Goal: Task Accomplishment & Management: Manage account settings

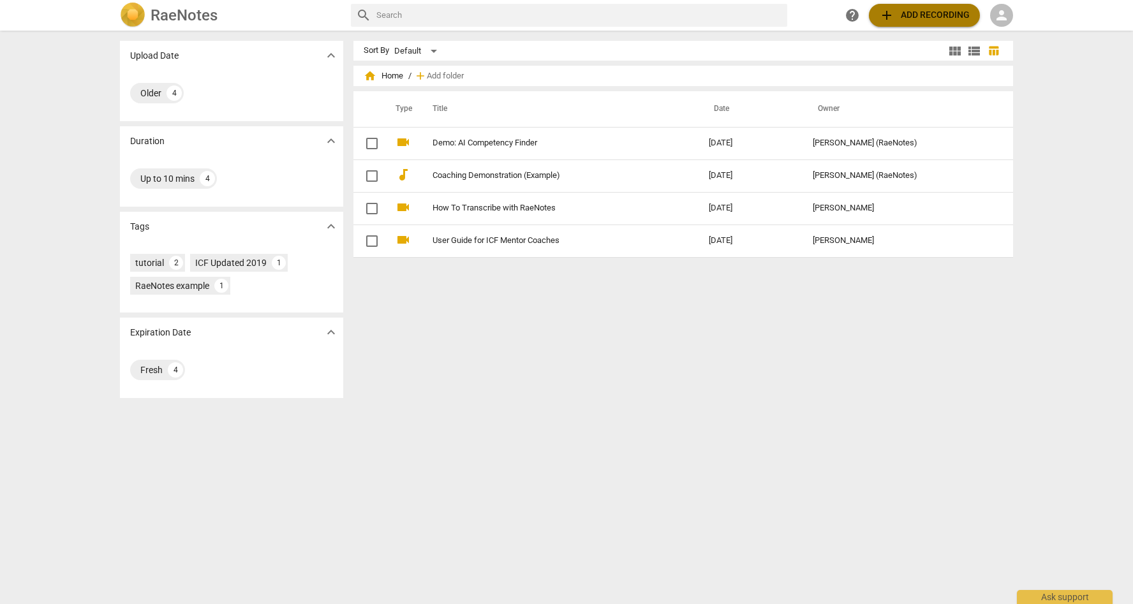
click at [927, 8] on span "add Add recording" at bounding box center [924, 15] width 91 height 15
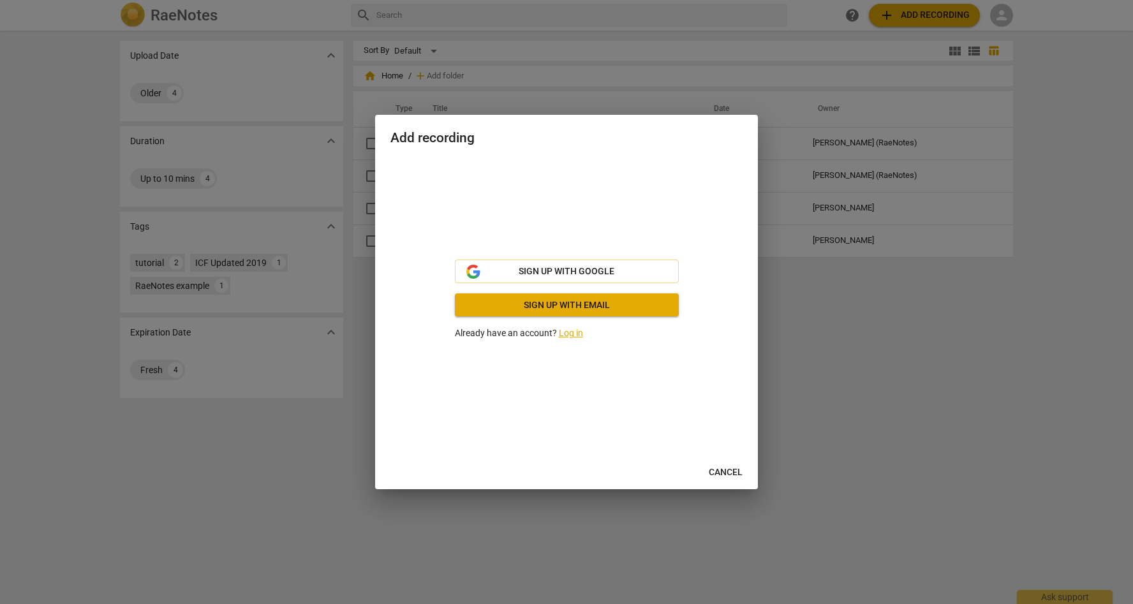
click at [575, 337] on link "Log in" at bounding box center [571, 333] width 24 height 10
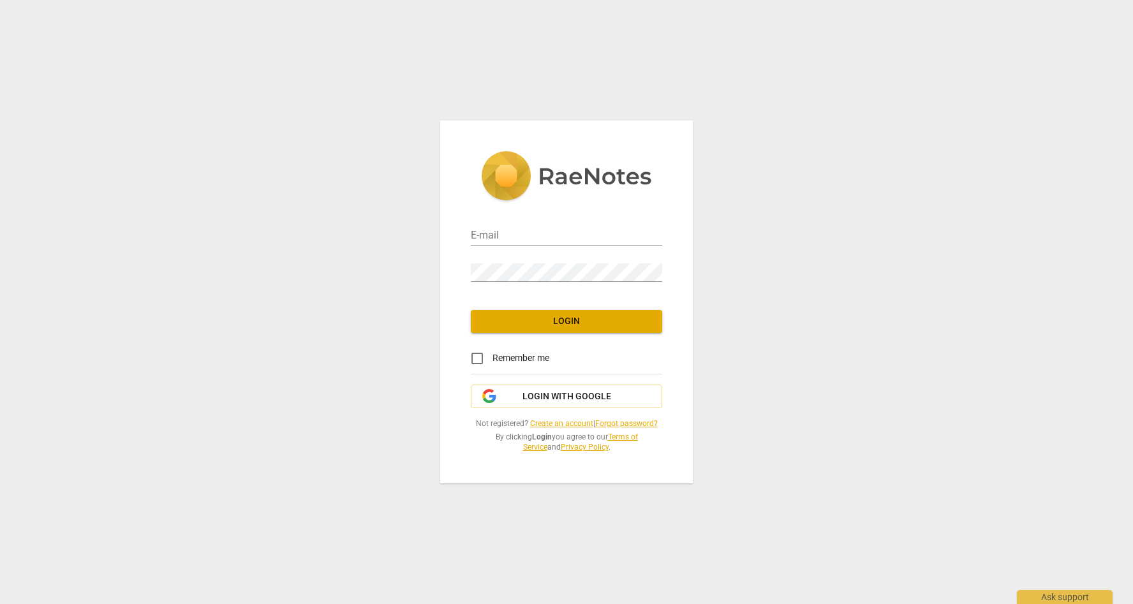
type input "[EMAIL_ADDRESS][DOMAIN_NAME]"
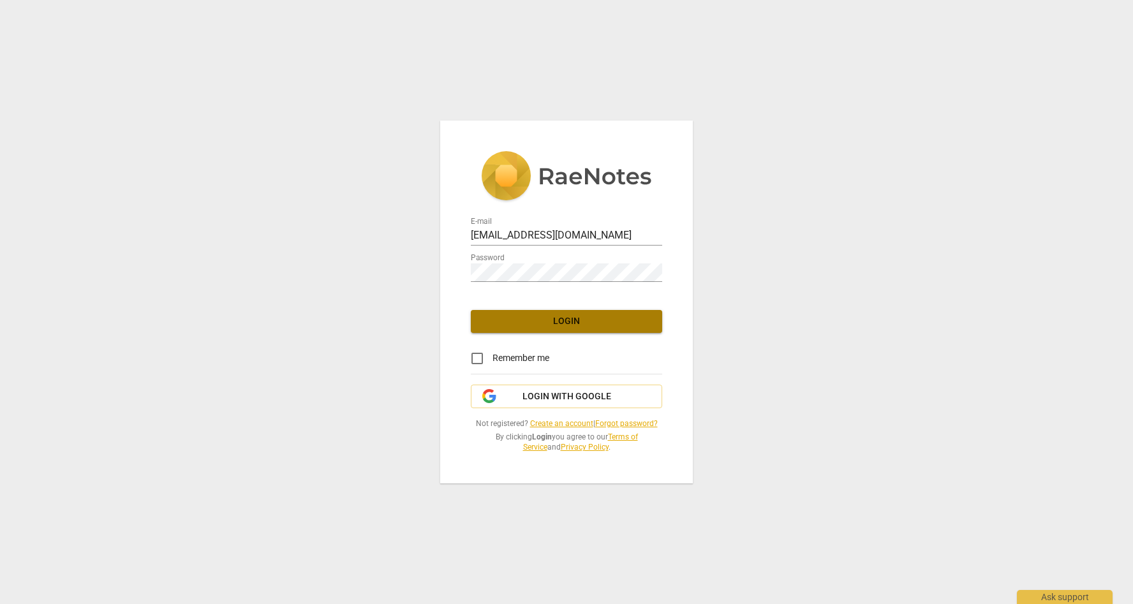
click at [528, 327] on span "Login" at bounding box center [566, 321] width 171 height 13
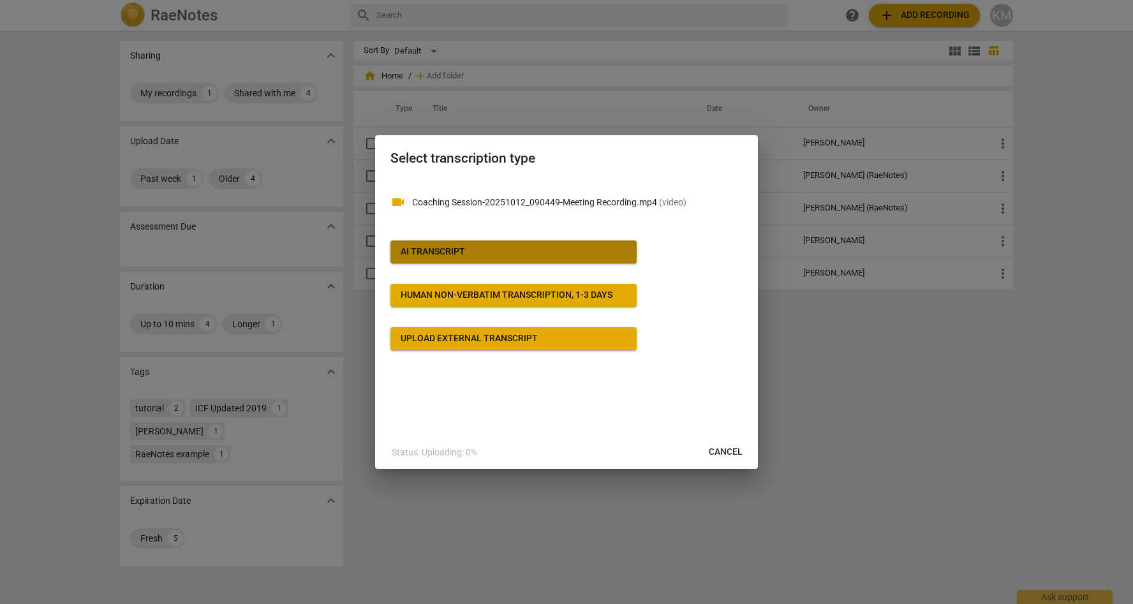
click at [464, 252] on div "AI Transcript" at bounding box center [433, 252] width 64 height 13
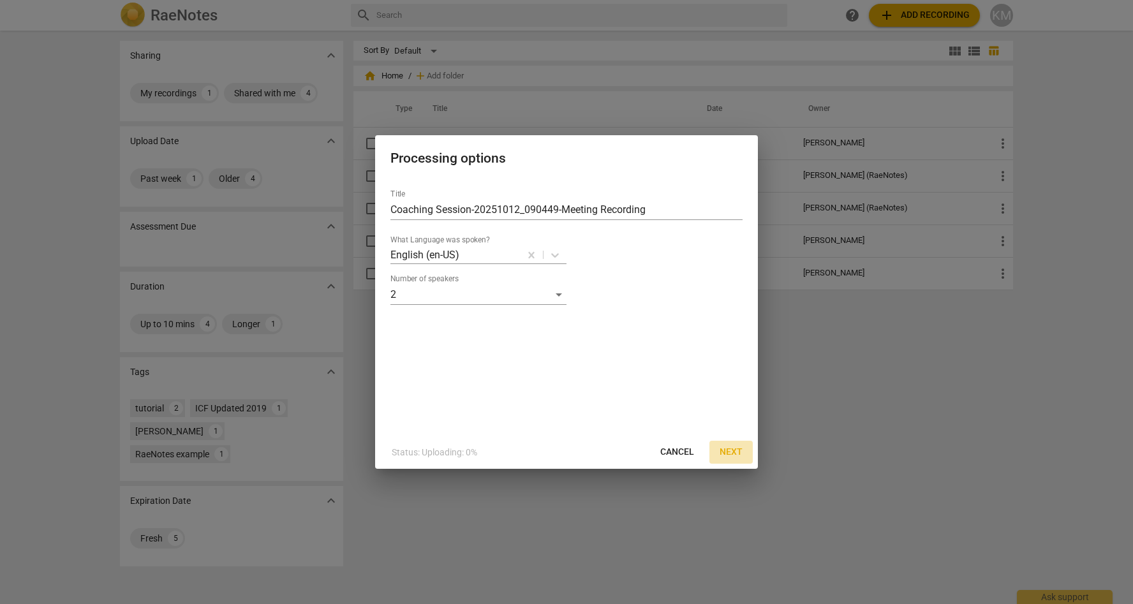
click at [725, 453] on span "Next" at bounding box center [730, 452] width 23 height 13
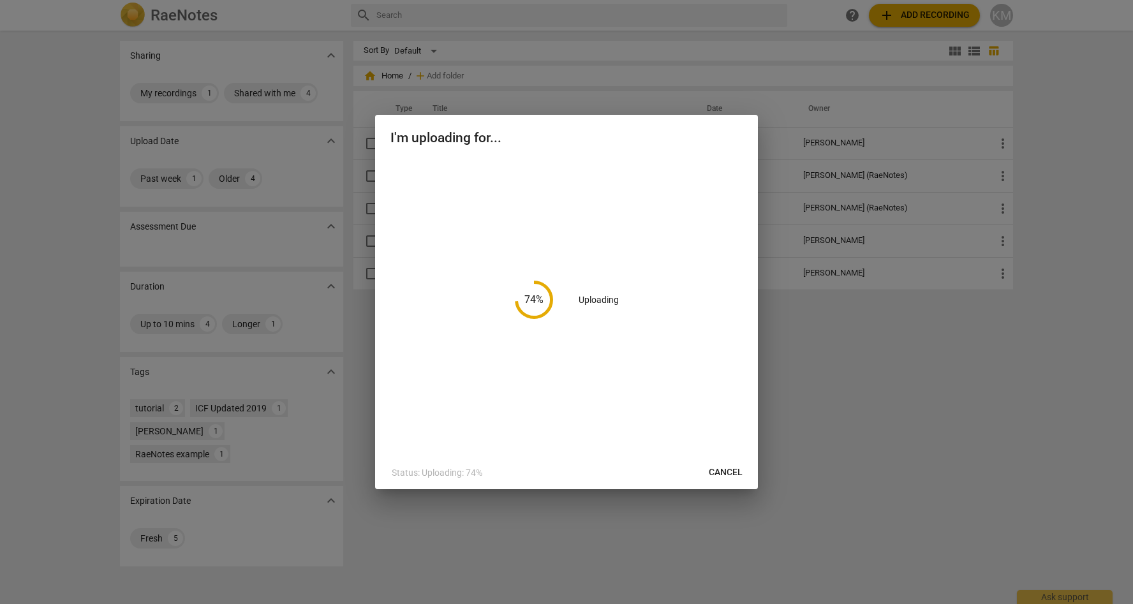
click at [230, 572] on div at bounding box center [566, 302] width 1133 height 604
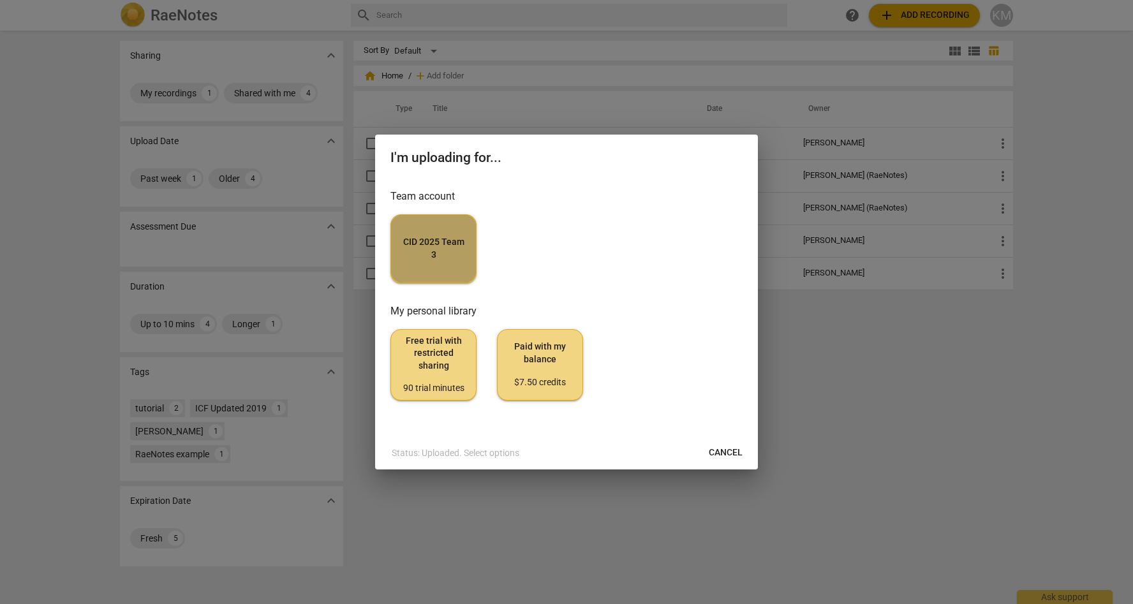
click at [418, 246] on span "CID 2025 Team 3" at bounding box center [433, 248] width 64 height 25
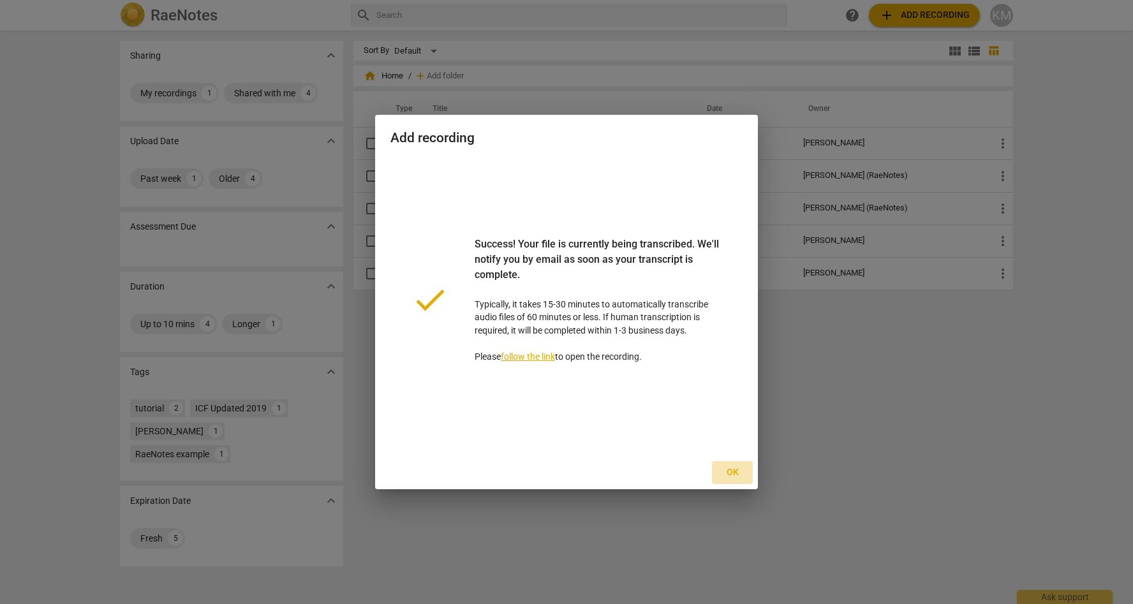
click at [726, 469] on span "Ok" at bounding box center [732, 472] width 20 height 13
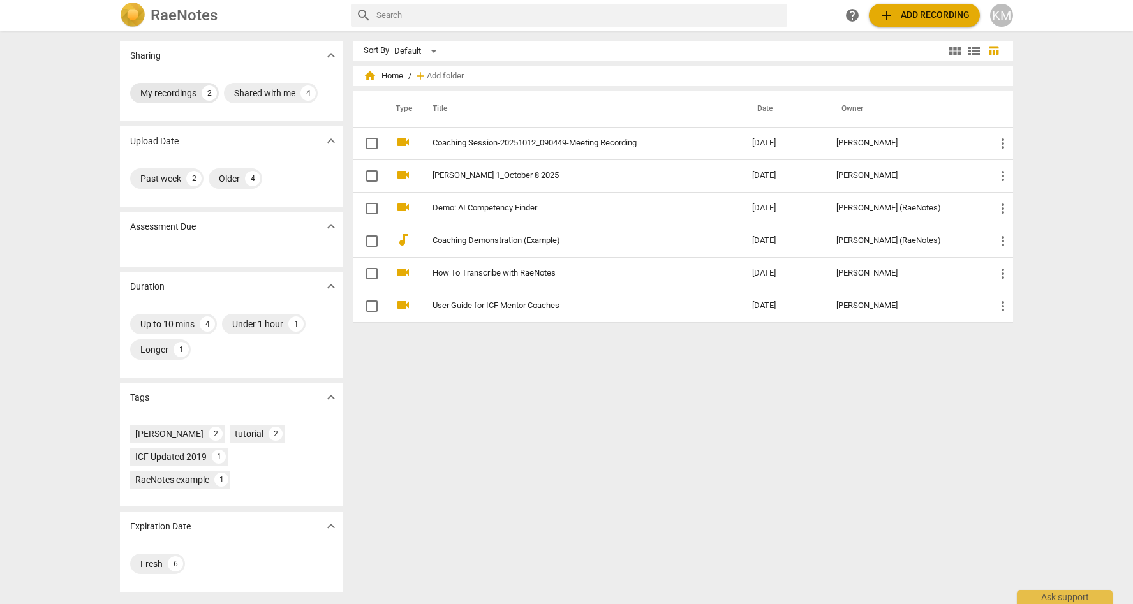
click at [195, 94] on div "My recordings 2" at bounding box center [174, 93] width 89 height 20
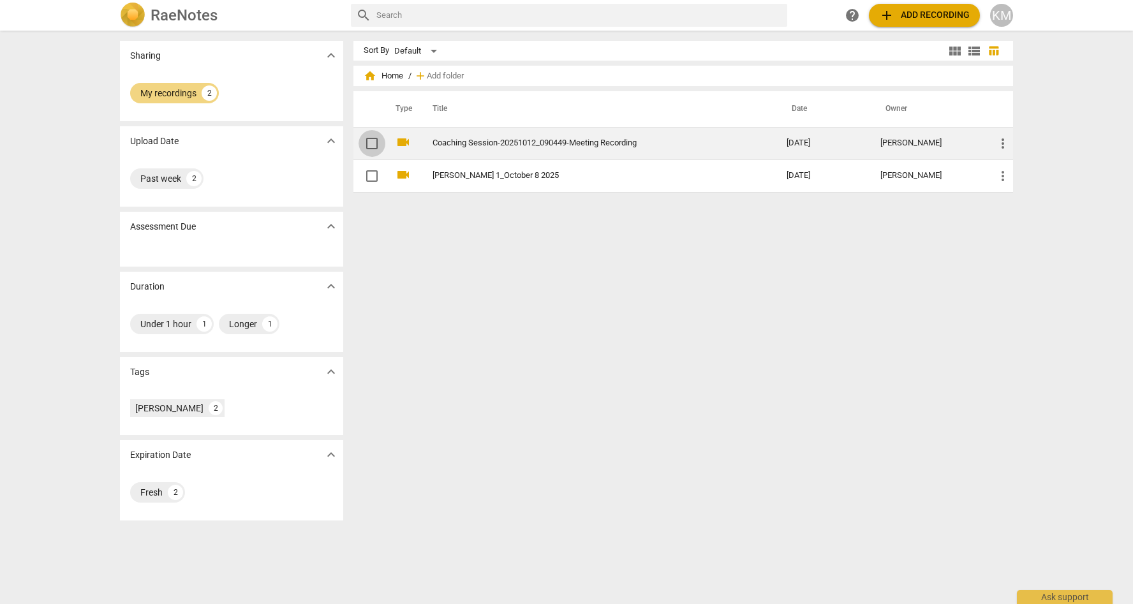
click at [369, 142] on input "checkbox" at bounding box center [371, 143] width 27 height 15
checkbox input "false"
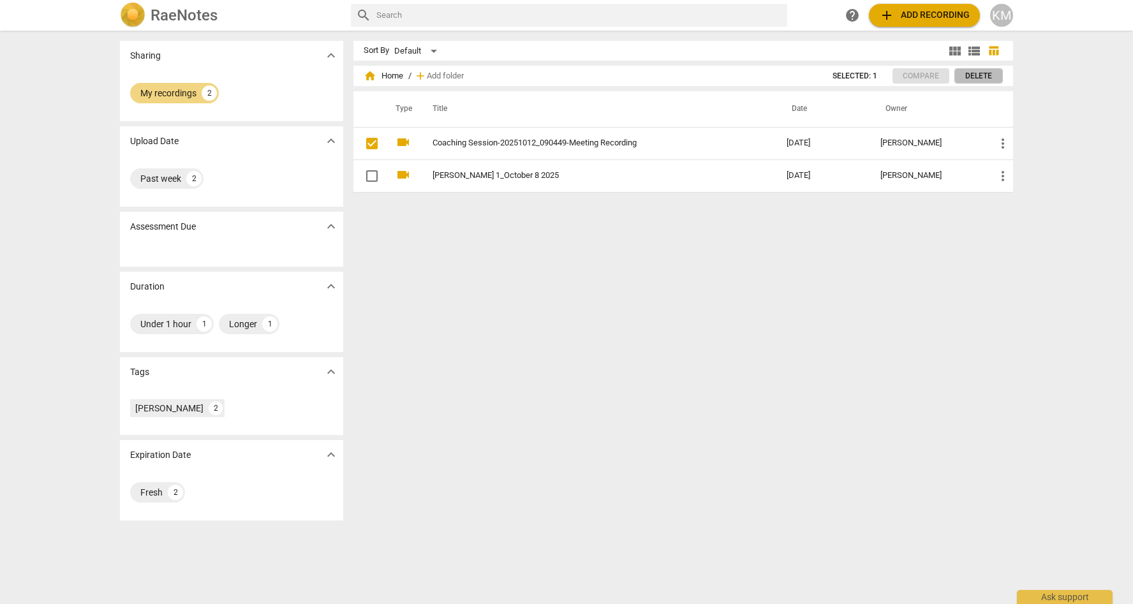
click at [969, 78] on span "Delete" at bounding box center [978, 76] width 27 height 11
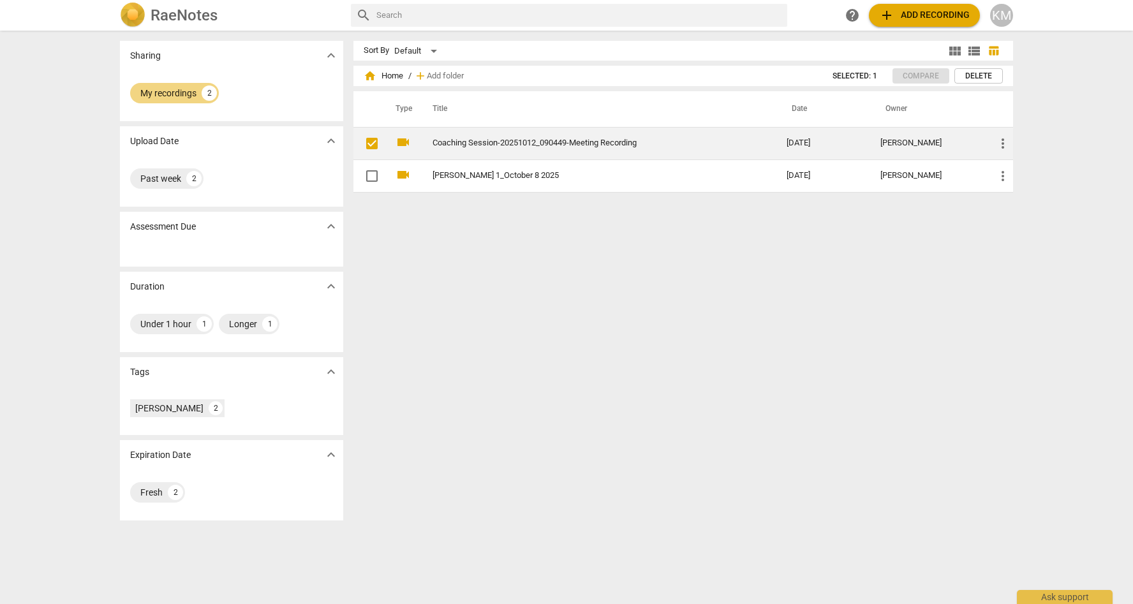
drag, startPoint x: 491, startPoint y: 135, endPoint x: 450, endPoint y: 148, distance: 43.6
click at [450, 148] on td "Coaching Session-20251012_090449-Meeting Recording" at bounding box center [596, 143] width 359 height 33
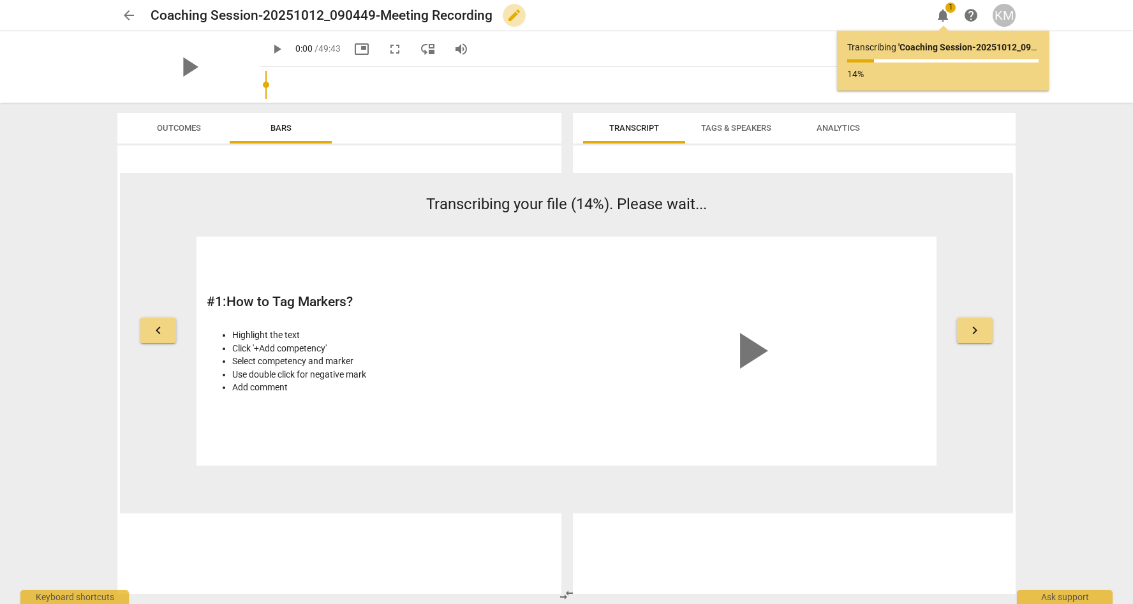
click at [516, 17] on span "edit" at bounding box center [513, 15] width 15 height 15
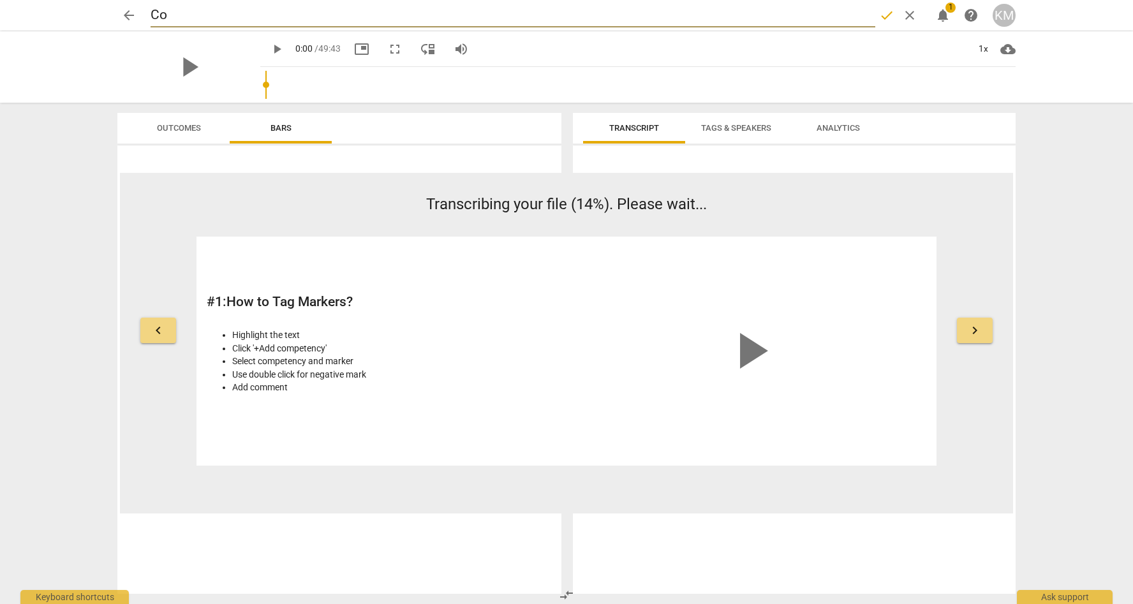
type input "C"
type input "McCreary_"
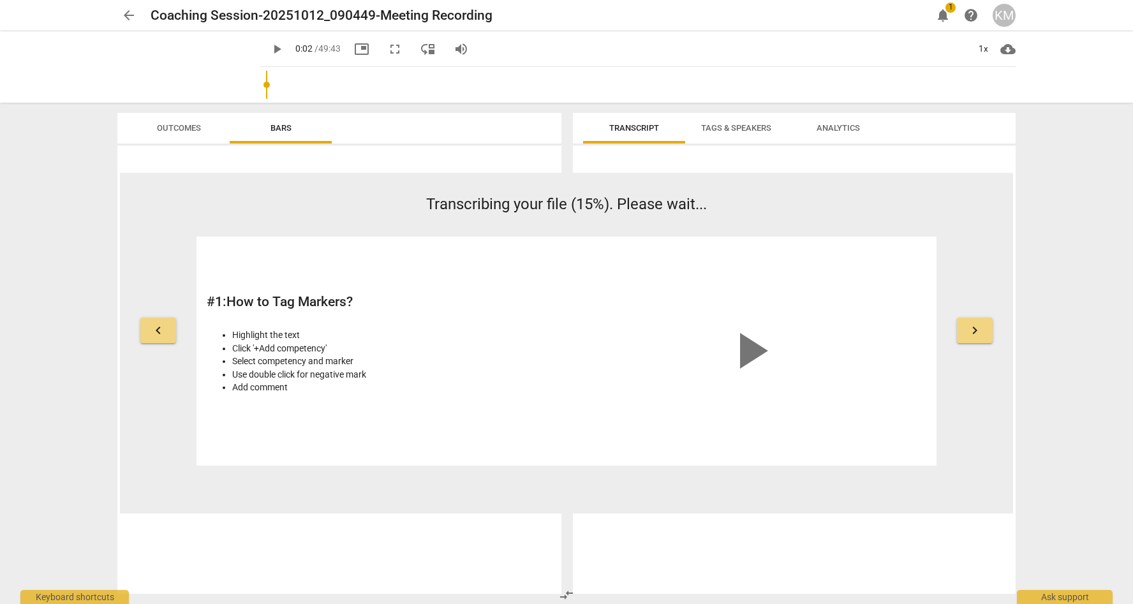
type input "2"
click at [0, 0] on span "edit" at bounding box center [0, 0] width 0 height 0
drag, startPoint x: 501, startPoint y: 11, endPoint x: 130, endPoint y: -23, distance: 372.1
click at [130, 0] on html "arrow_back Coaching Session-20251012_090449-Meeting Recording done clear notifi…" at bounding box center [566, 0] width 1133 height 0
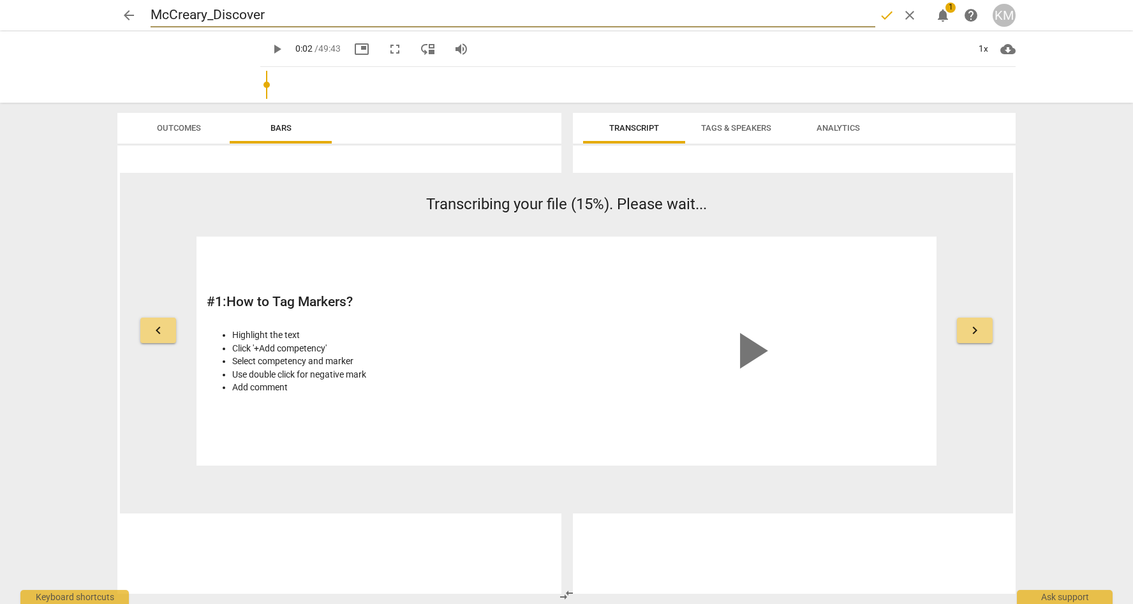
type input "McCreary_Discovery"
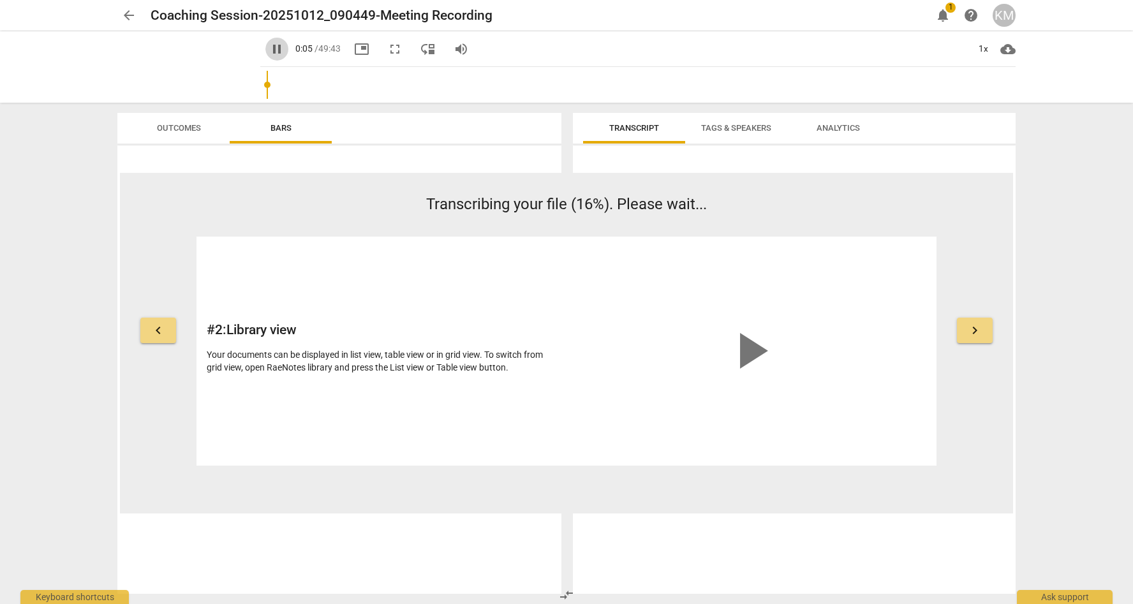
click at [269, 50] on span "pause" at bounding box center [276, 48] width 15 height 15
type input "5"
click at [512, 17] on span "edit" at bounding box center [513, 15] width 15 height 15
drag, startPoint x: 512, startPoint y: 17, endPoint x: 152, endPoint y: 2, distance: 360.7
click at [152, 2] on div "arrow_back Coaching Session-20251012_090449-Meeting Recording done clear notifi…" at bounding box center [566, 15] width 1112 height 31
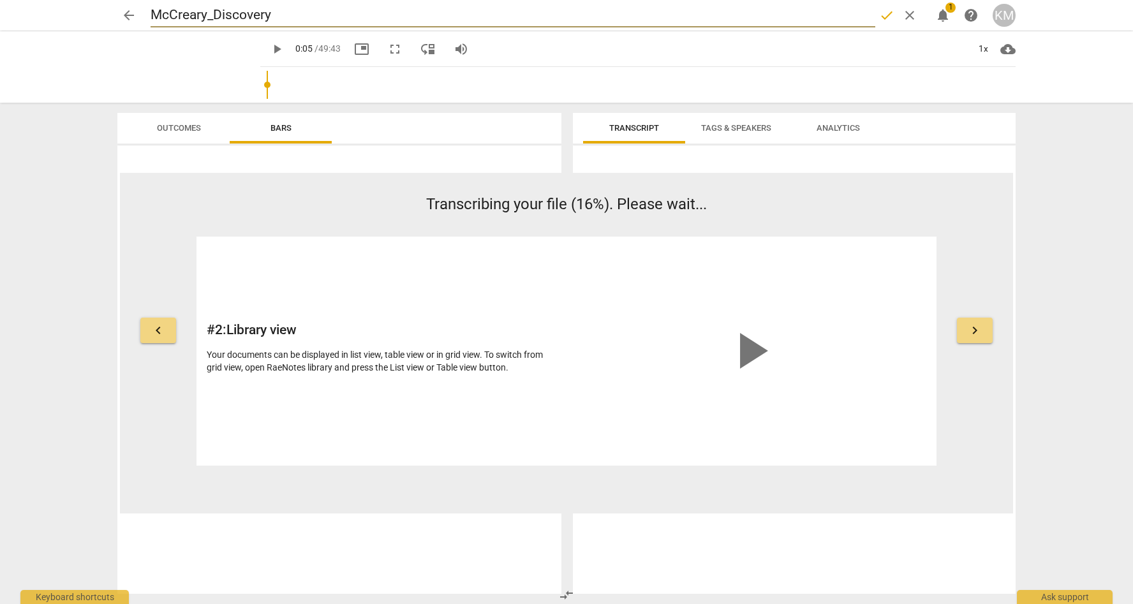
type input "McCreary_Discovery"
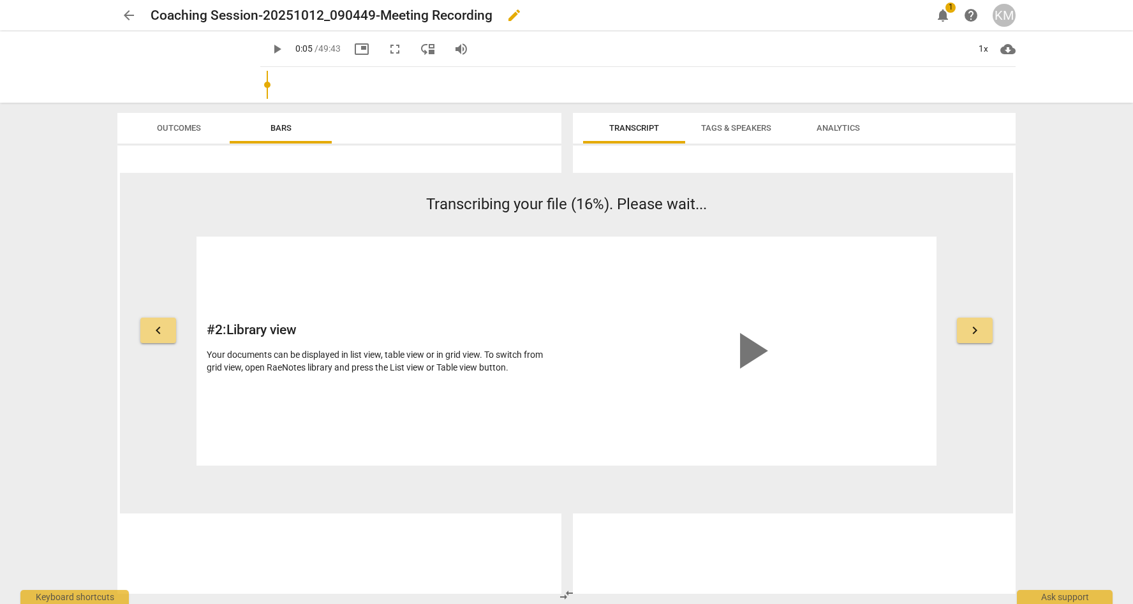
click at [356, 15] on h2 "Coaching Session-20251012_090449-Meeting Recording" at bounding box center [322, 16] width 342 height 16
click at [516, 14] on span "edit" at bounding box center [513, 15] width 15 height 15
drag, startPoint x: 256, startPoint y: 17, endPoint x: 140, endPoint y: 23, distance: 116.2
click at [140, 23] on div "arrow_back Coaching Session-20251012_090449-Meeting Recording done clear notifi…" at bounding box center [566, 15] width 898 height 24
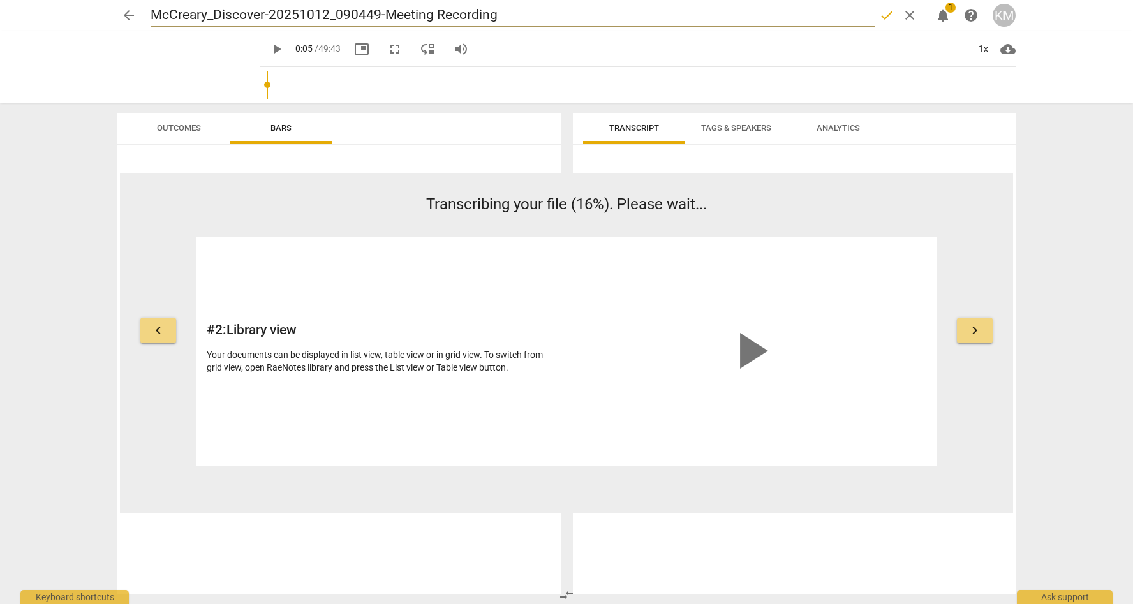
type input "McCreary_Discovery-20251012_090449-Meeting Recording"
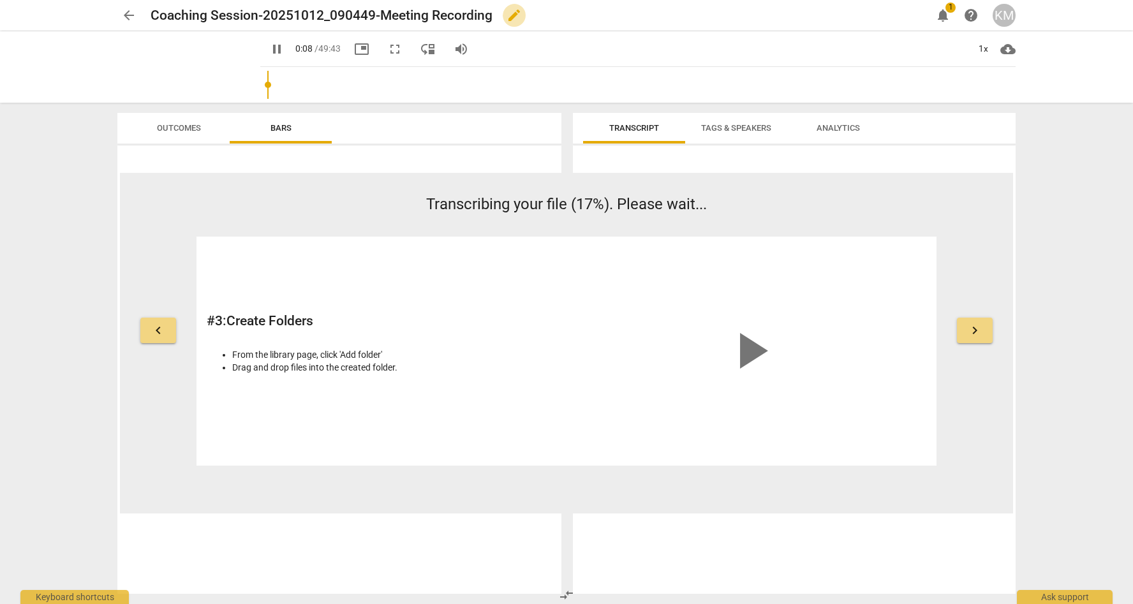
click at [518, 18] on span "edit" at bounding box center [513, 15] width 15 height 15
click at [269, 55] on span "pause" at bounding box center [276, 48] width 15 height 15
type input "13"
click at [256, 18] on h2 "Coaching Session-20251012_090449-Meeting Recording" at bounding box center [322, 16] width 342 height 16
click at [513, 17] on span "edit" at bounding box center [513, 15] width 15 height 15
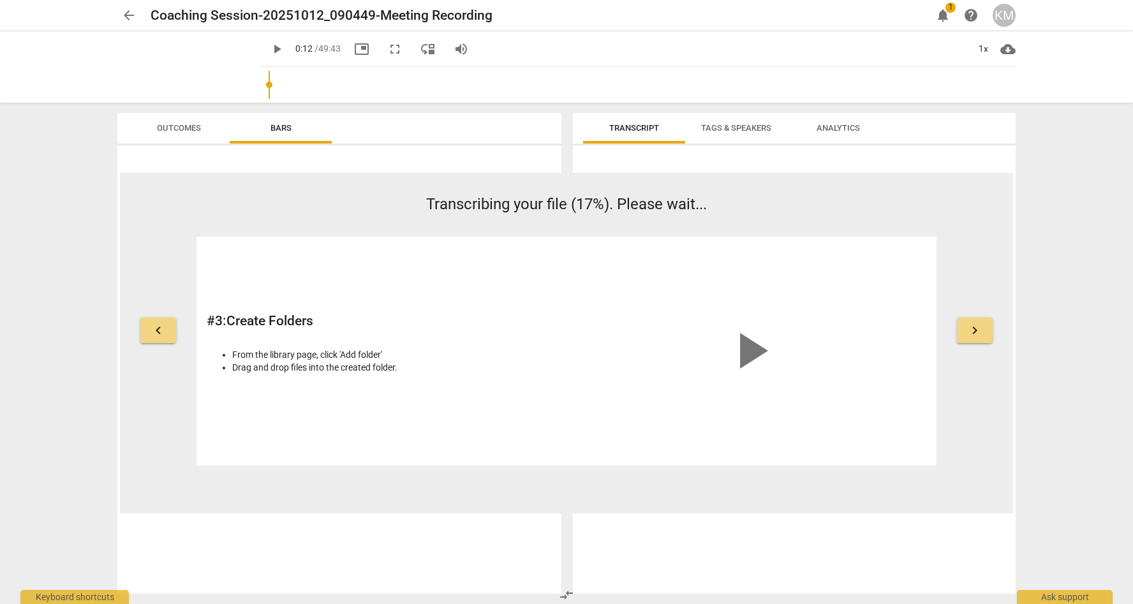
click at [0, 0] on span "edit" at bounding box center [0, 0] width 0 height 0
click at [241, 14] on input "Coaching Session-20251012_090449-Meeting Recording" at bounding box center [513, 15] width 725 height 24
drag, startPoint x: 255, startPoint y: 15, endPoint x: 152, endPoint y: 8, distance: 102.9
click at [152, 8] on input "Coaching Session-20251012_090449-Meeting Recording" at bounding box center [513, 15] width 725 height 24
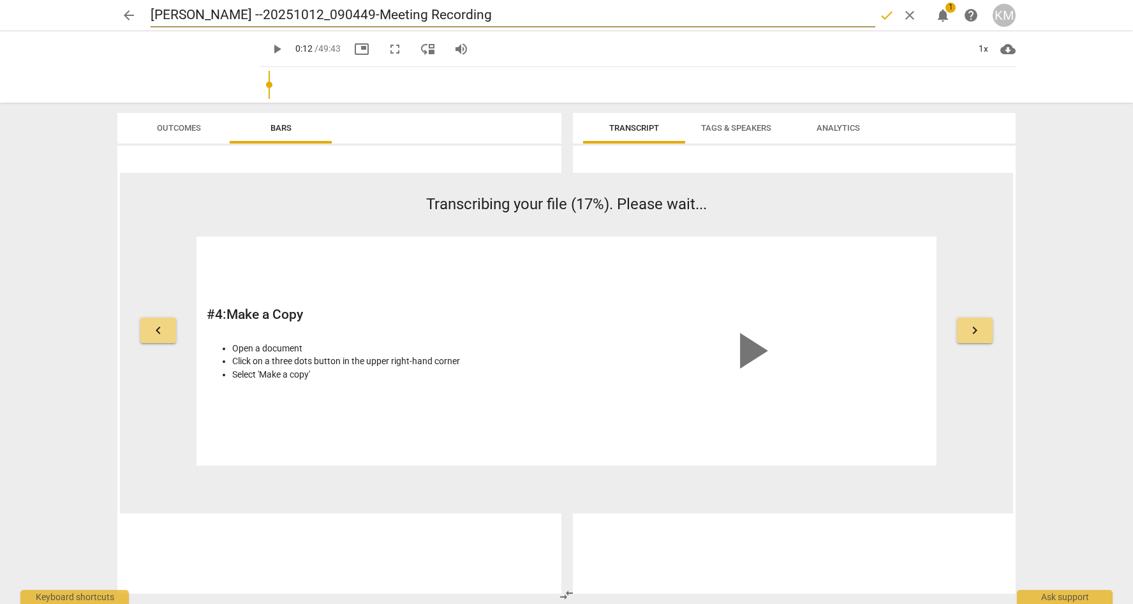
type input "[PERSON_NAME] - -20251012_090449-Meeting Recording"
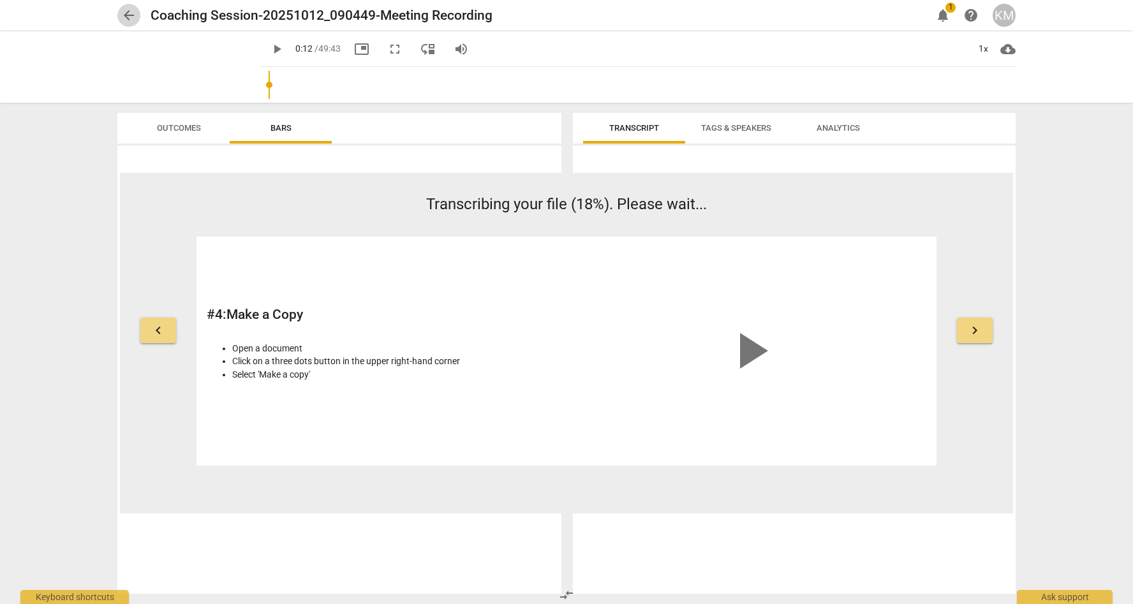
click at [119, 18] on span "arrow_back" at bounding box center [128, 15] width 23 height 15
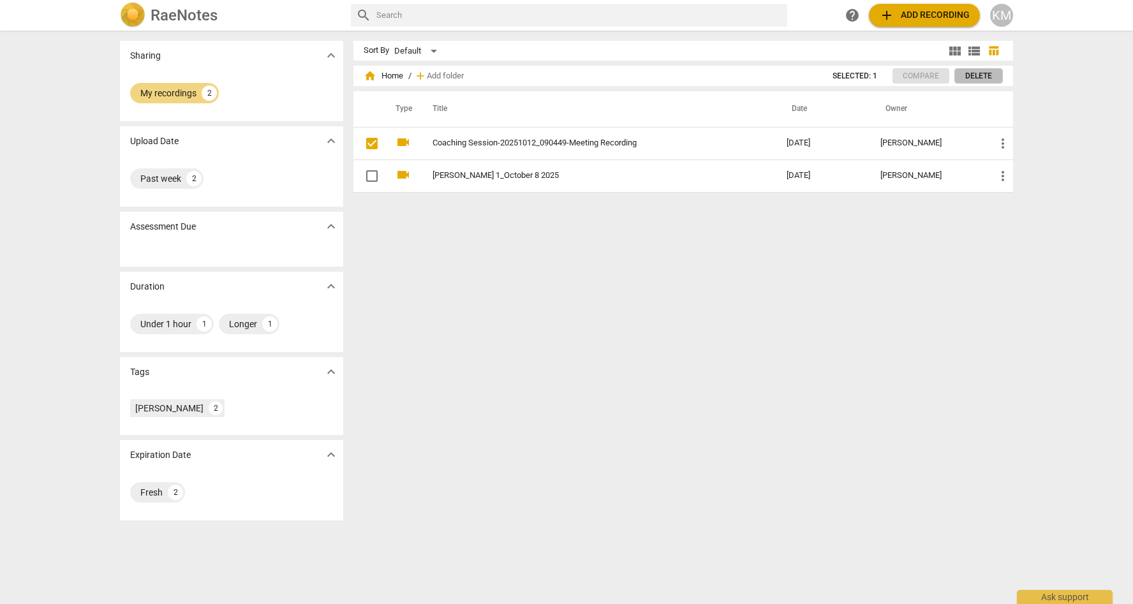
click at [968, 73] on span "Delete" at bounding box center [978, 76] width 27 height 11
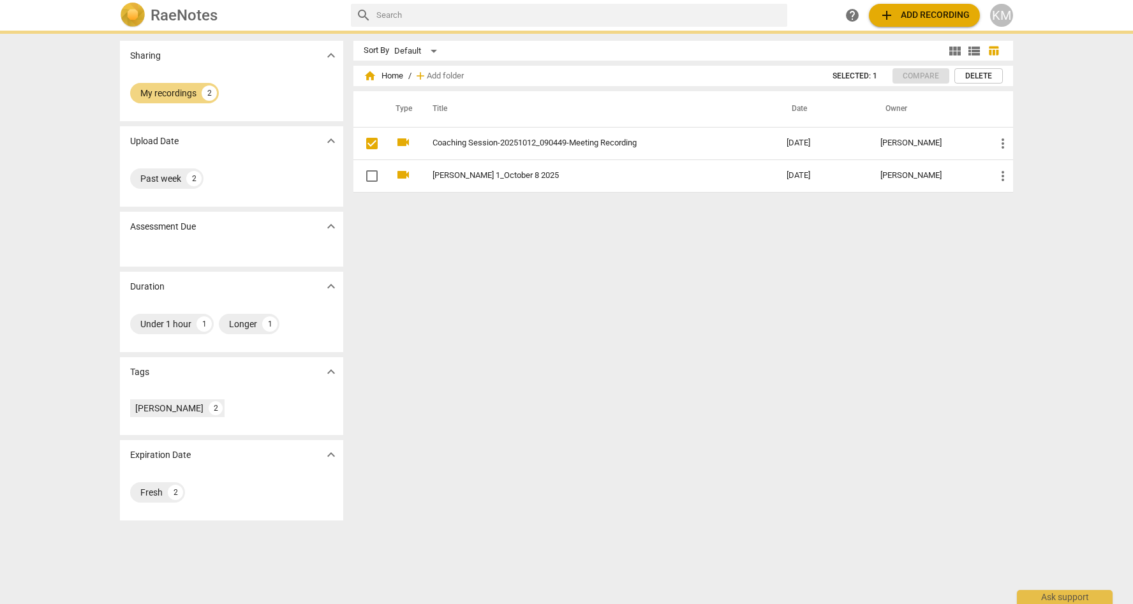
checkbox input "false"
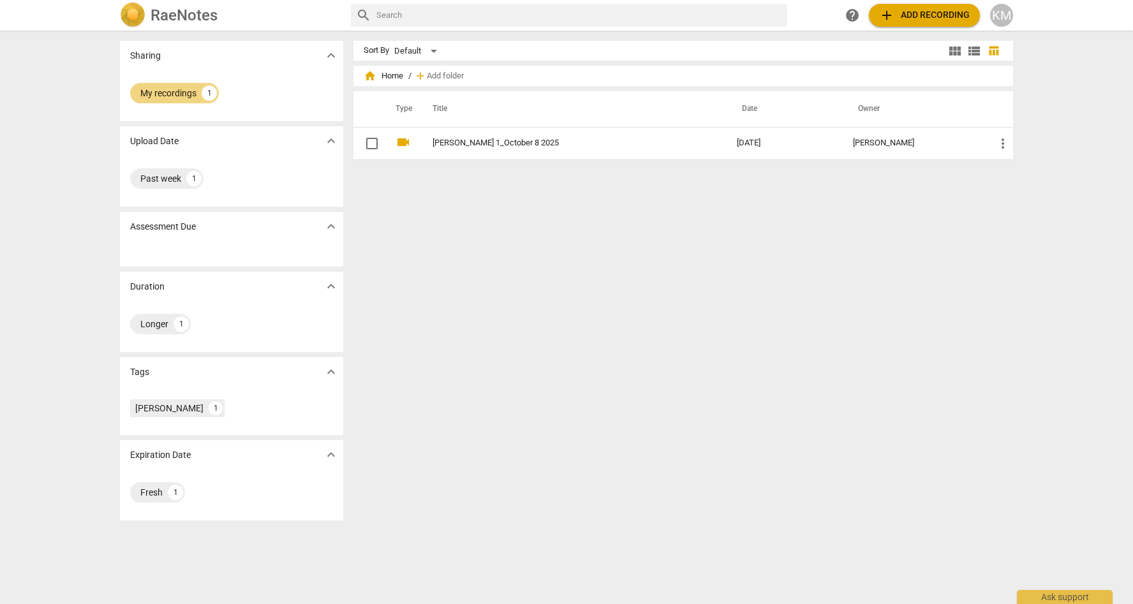
click at [908, 13] on span "add Add recording" at bounding box center [924, 15] width 91 height 15
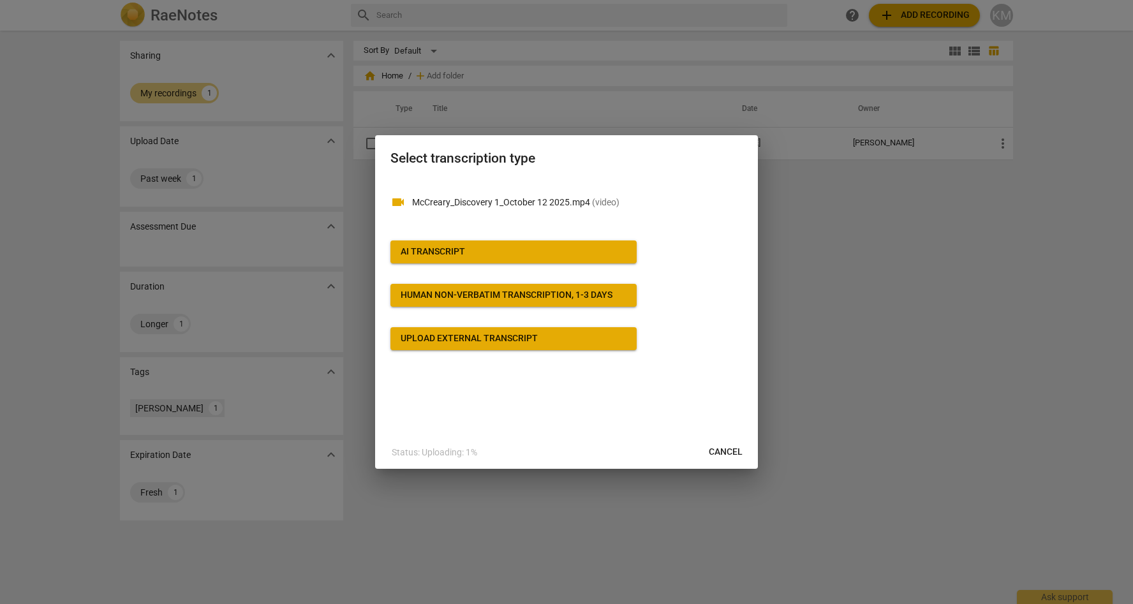
click at [476, 248] on span "AI Transcript" at bounding box center [514, 252] width 226 height 13
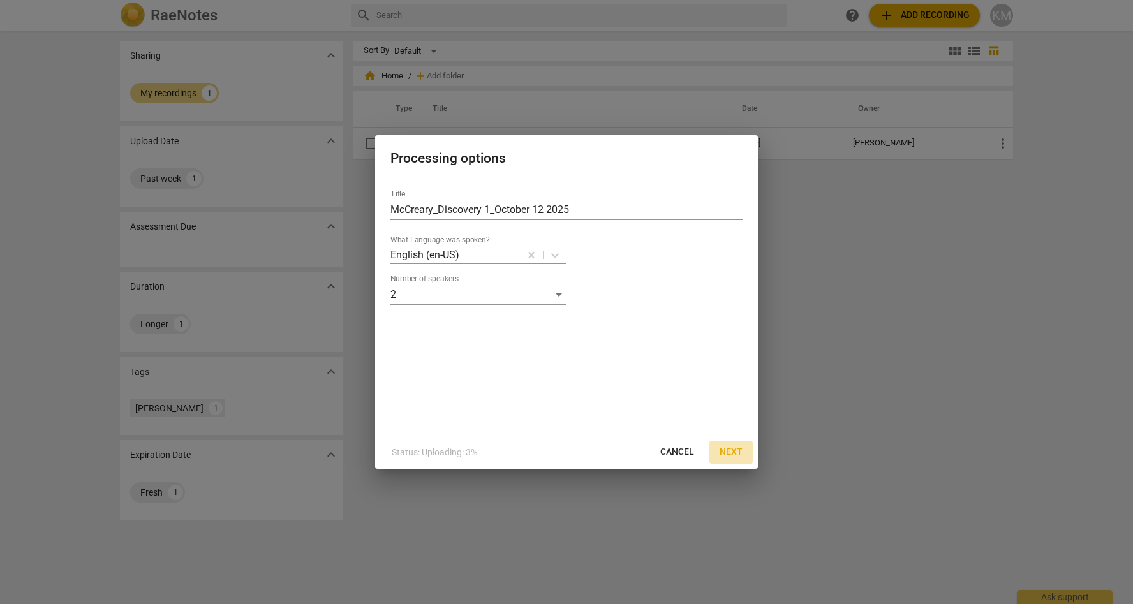
click at [737, 448] on span "Next" at bounding box center [730, 452] width 23 height 13
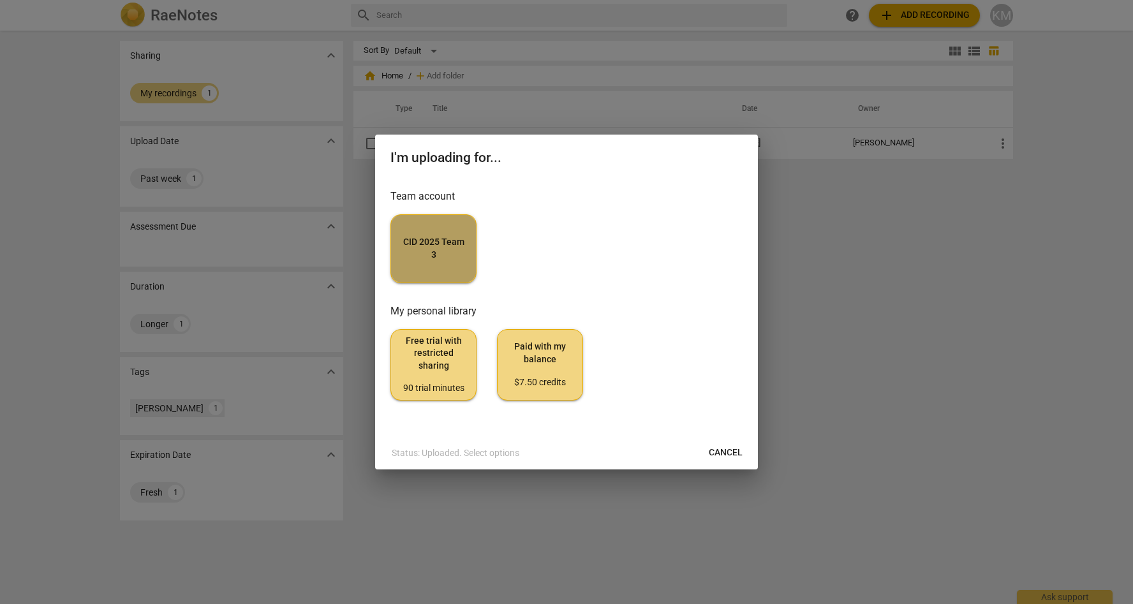
click at [403, 236] on span "CID 2025 Team 3" at bounding box center [433, 248] width 64 height 25
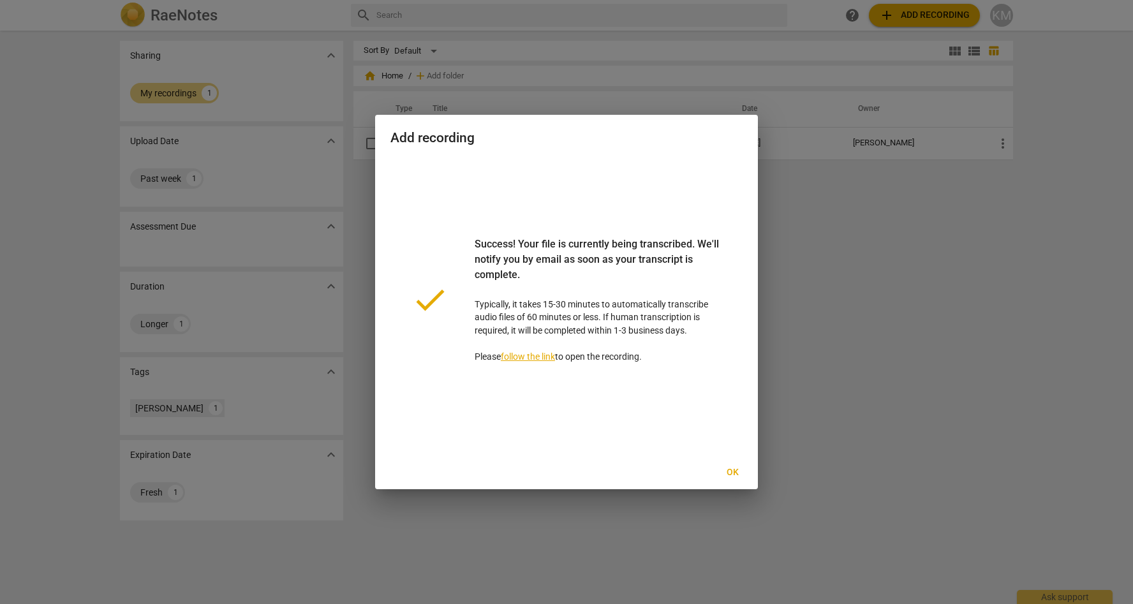
click at [726, 470] on span "Ok" at bounding box center [732, 472] width 20 height 13
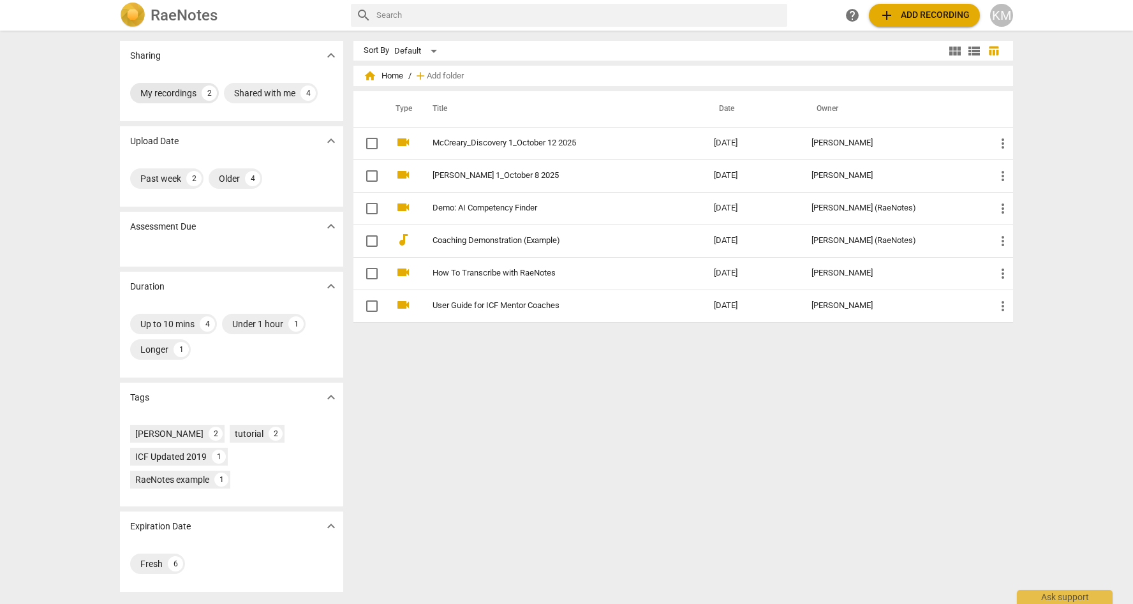
click at [172, 89] on div "My recordings" at bounding box center [168, 93] width 56 height 13
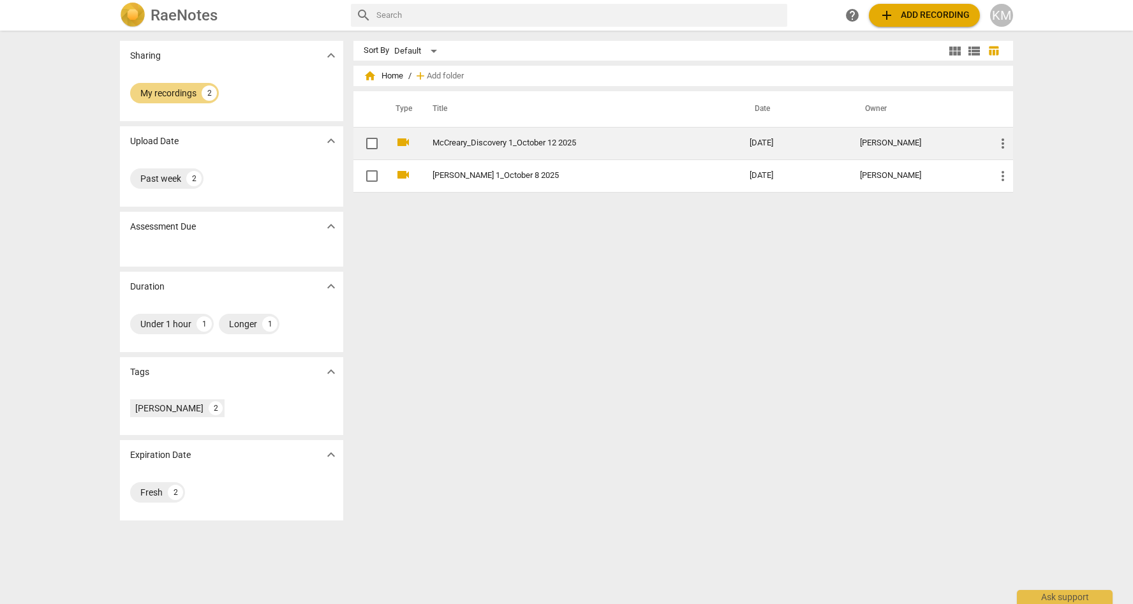
click at [515, 142] on link "McCreary_Discovery 1_October 12 2025" at bounding box center [567, 143] width 271 height 10
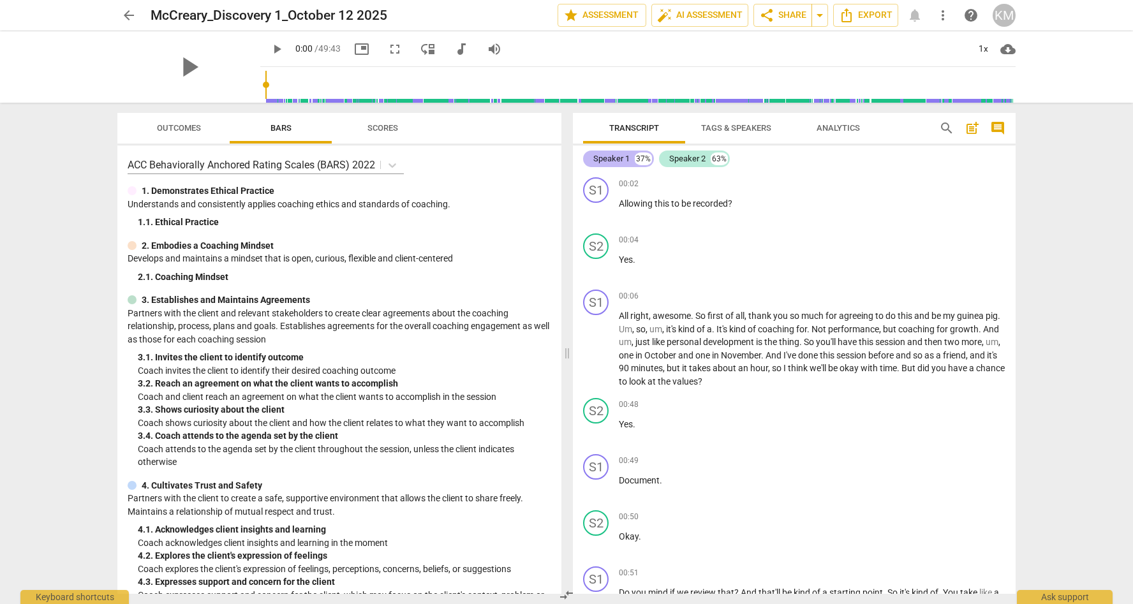
click at [608, 159] on div "Speaker 1" at bounding box center [611, 158] width 36 height 13
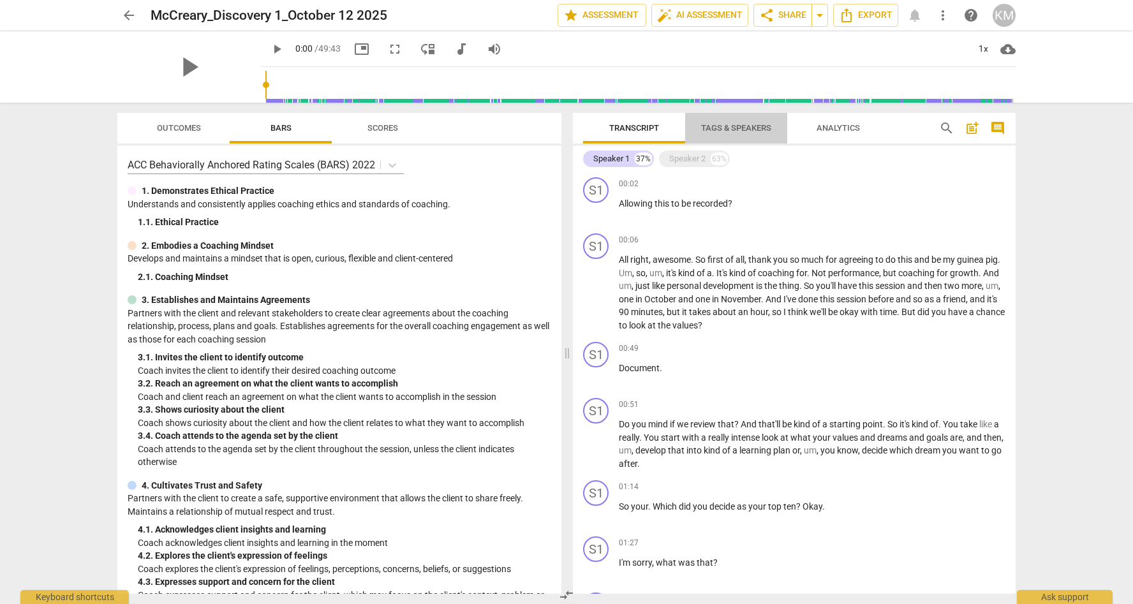
click at [751, 126] on span "Tags & Speakers" at bounding box center [736, 128] width 70 height 10
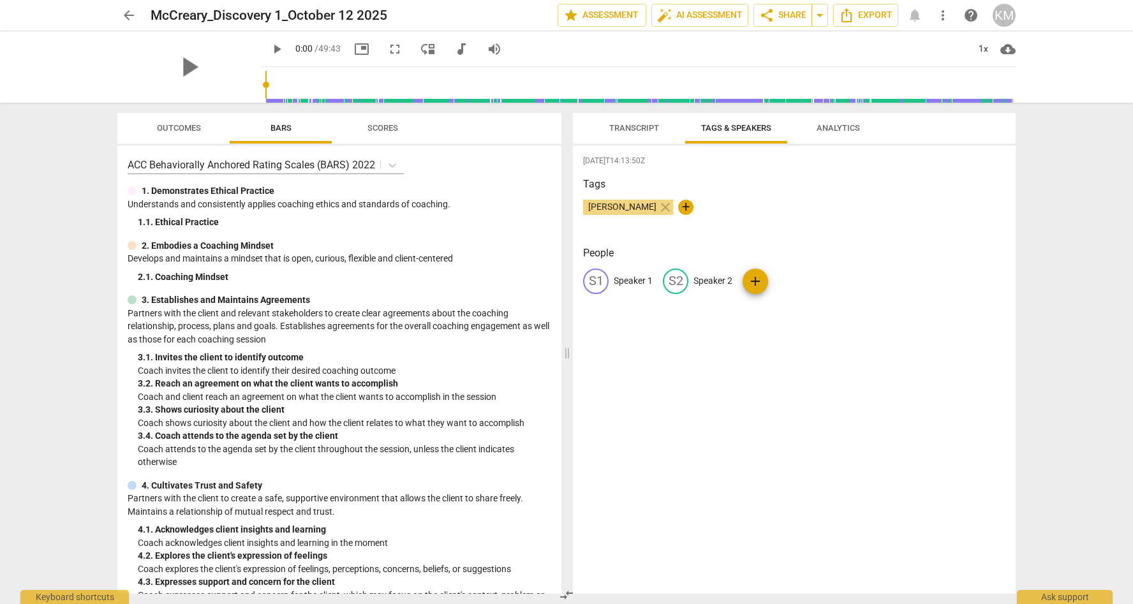
click at [626, 283] on p "Speaker 1" at bounding box center [633, 280] width 39 height 13
click at [626, 283] on input "Keaker 1" at bounding box center [665, 281] width 102 height 20
type input "[PERSON_NAME]"
click at [782, 280] on p "Speaker 2" at bounding box center [795, 280] width 39 height 13
type input "[PERSON_NAME]"
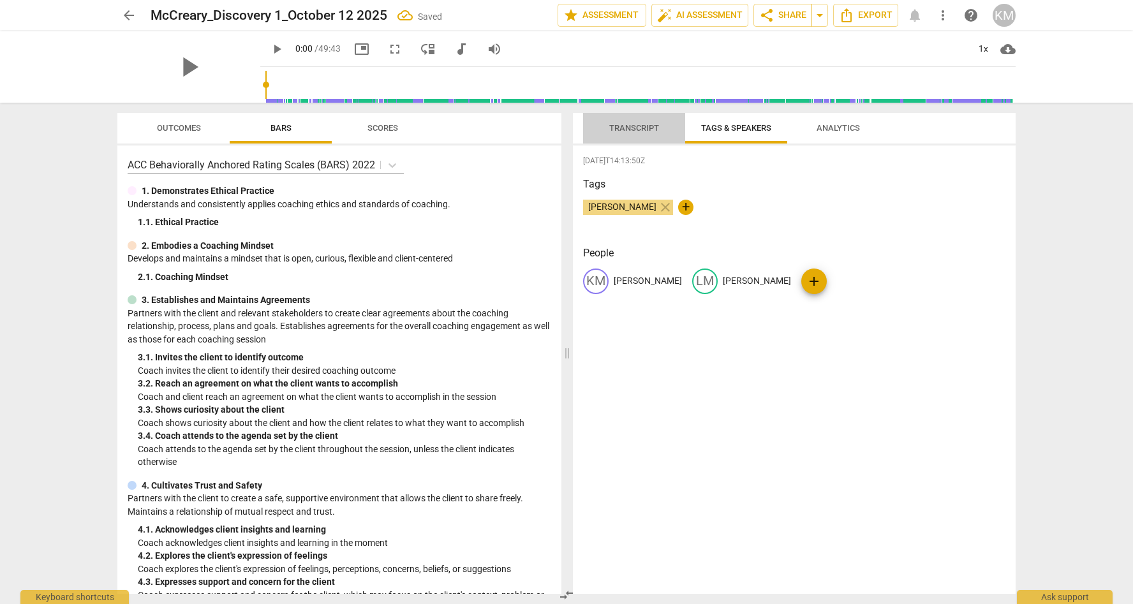
click at [644, 129] on span "Transcript" at bounding box center [634, 128] width 50 height 10
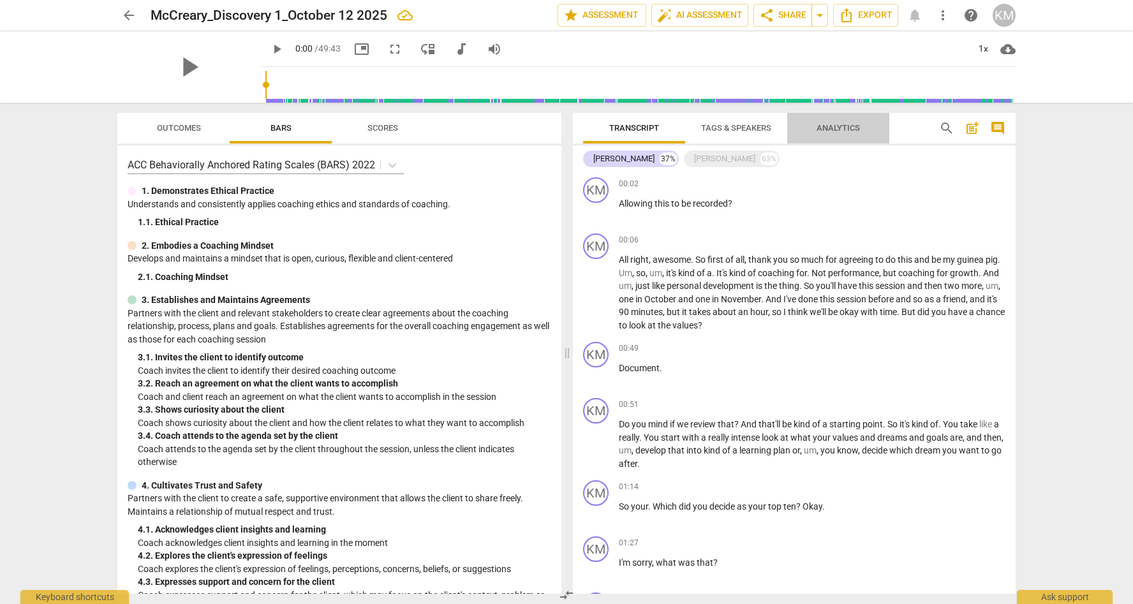
click at [816, 124] on span "Analytics" at bounding box center [837, 128] width 43 height 10
